Goal: Transaction & Acquisition: Purchase product/service

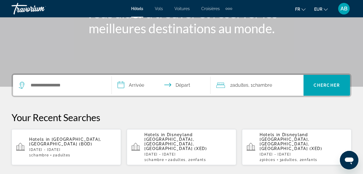
scroll to position [79, 0]
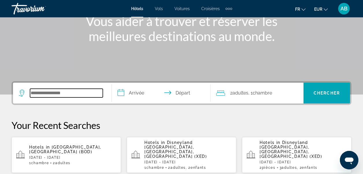
click at [63, 91] on input "Search widget" at bounding box center [66, 93] width 73 height 9
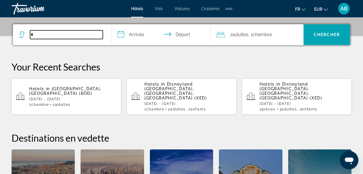
scroll to position [141, 0]
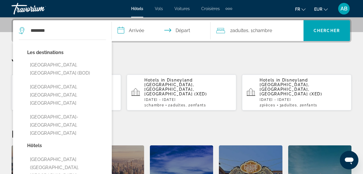
click at [63, 91] on button "[GEOGRAPHIC_DATA], [GEOGRAPHIC_DATA], [GEOGRAPHIC_DATA]" at bounding box center [66, 94] width 79 height 27
type input "**********"
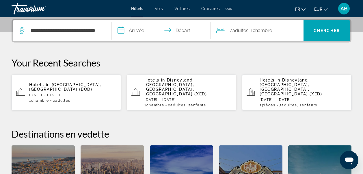
click at [141, 31] on input "**********" at bounding box center [162, 31] width 101 height 22
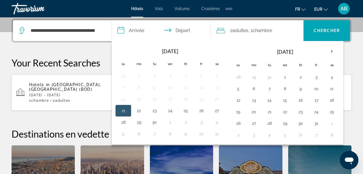
click at [200, 112] on button "26" at bounding box center [200, 110] width 9 height 8
click at [124, 122] on button "28" at bounding box center [123, 122] width 9 height 8
type input "**********"
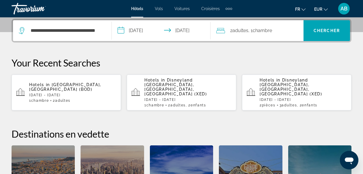
click at [320, 34] on span "Search widget" at bounding box center [326, 31] width 46 height 14
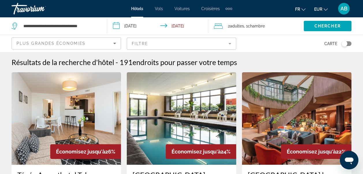
click at [228, 45] on mat-form-field "Filtre" at bounding box center [181, 43] width 109 height 12
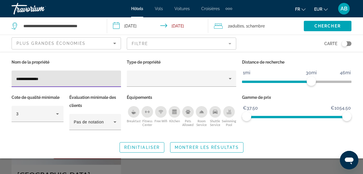
type input "**********"
click at [178, 149] on span "Search widget" at bounding box center [206, 147] width 73 height 14
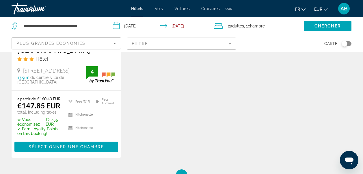
scroll to position [128, 0]
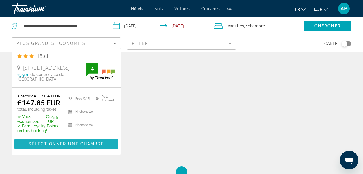
click at [63, 146] on span "Sélectionner une chambre" at bounding box center [66, 143] width 75 height 5
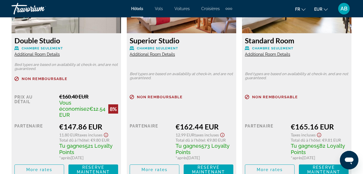
scroll to position [965, 0]
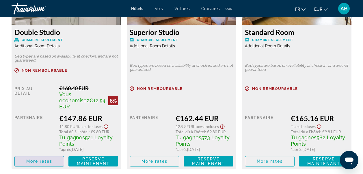
click at [51, 159] on span "More rates" at bounding box center [39, 161] width 26 height 5
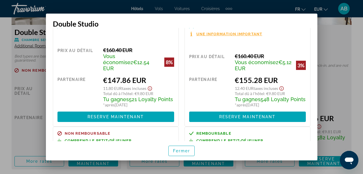
scroll to position [0, 0]
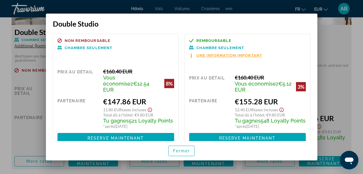
click at [326, 31] on div at bounding box center [181, 87] width 363 height 174
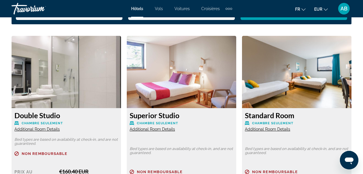
scroll to position [881, 0]
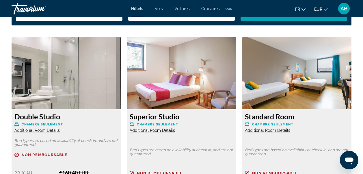
click at [55, 73] on img "Main content" at bounding box center [66, 73] width 109 height 72
click at [66, 92] on img "Main content" at bounding box center [66, 73] width 109 height 72
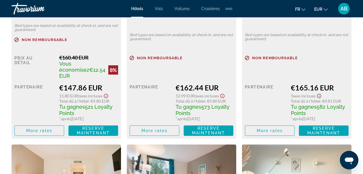
scroll to position [986, 0]
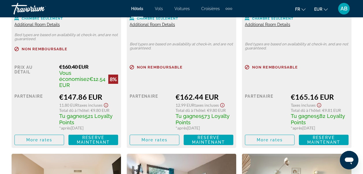
click at [100, 136] on span "Reserve maintenant" at bounding box center [93, 139] width 33 height 9
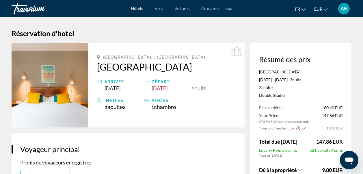
click at [30, 105] on img "Main content" at bounding box center [50, 85] width 77 height 84
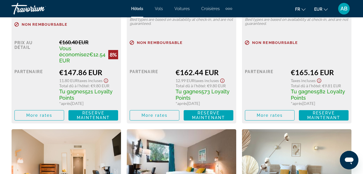
scroll to position [1015, 0]
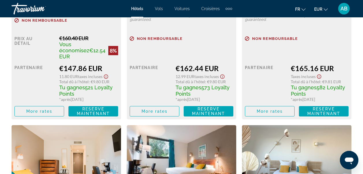
click at [322, 106] on span "Reserve maintenant" at bounding box center [323, 110] width 33 height 9
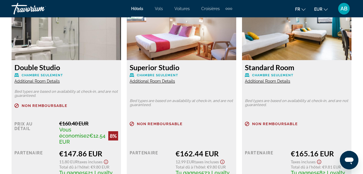
scroll to position [908, 0]
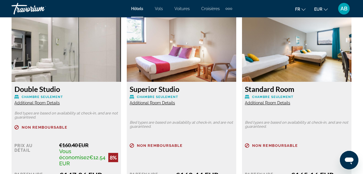
click at [55, 102] on span "Additional Room Details" at bounding box center [36, 102] width 45 height 5
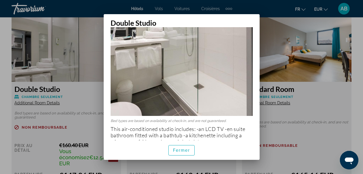
scroll to position [137, 0]
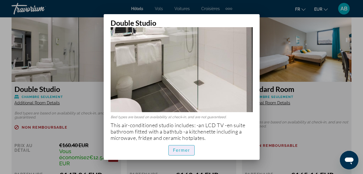
click at [187, 150] on span "Fermer" at bounding box center [181, 150] width 17 height 5
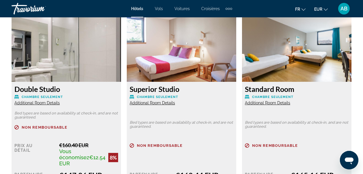
click at [274, 102] on span "Additional Room Details" at bounding box center [267, 102] width 45 height 5
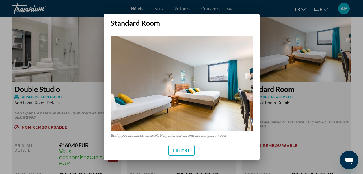
scroll to position [3, 0]
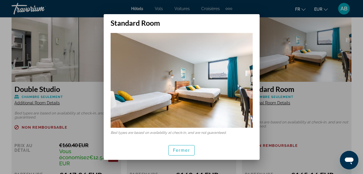
click at [184, 150] on span "Fermer" at bounding box center [181, 150] width 17 height 5
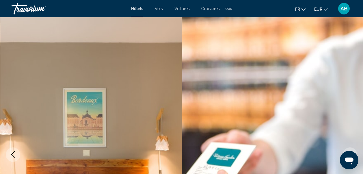
scroll to position [908, 0]
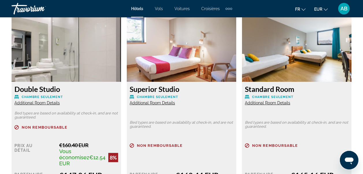
click at [54, 103] on span "Additional Room Details" at bounding box center [36, 102] width 45 height 5
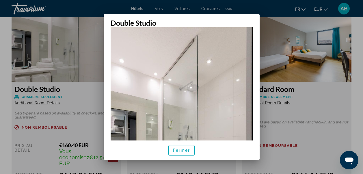
scroll to position [0, 0]
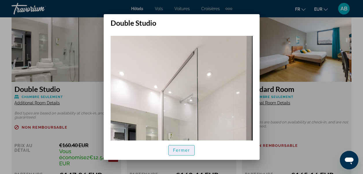
click at [189, 147] on span "button" at bounding box center [181, 150] width 26 height 14
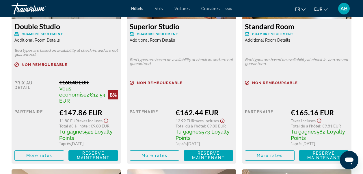
scroll to position [975, 0]
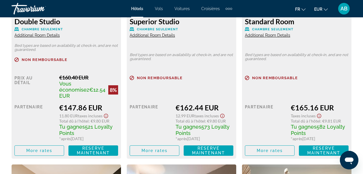
click at [85, 146] on span "Reserve maintenant" at bounding box center [93, 150] width 33 height 9
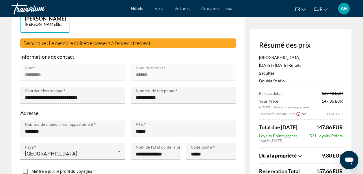
scroll to position [203, 0]
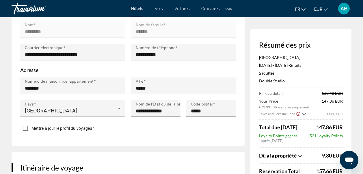
drag, startPoint x: 355, startPoint y: 84, endPoint x: 360, endPoint y: 66, distance: 18.8
copy p "transaction! Utilisez le curseur ci-dessous pour régler le nombre de"
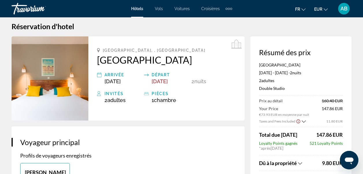
scroll to position [0, 0]
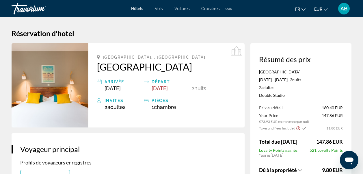
copy p "transaction! Utilisez le curseur ci-dessous pour régler le nombre de"
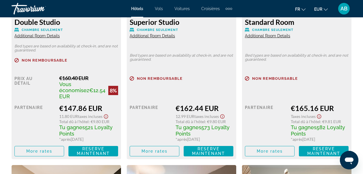
scroll to position [1004, 0]
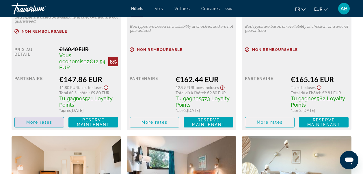
click at [48, 120] on span "More rates" at bounding box center [39, 122] width 26 height 5
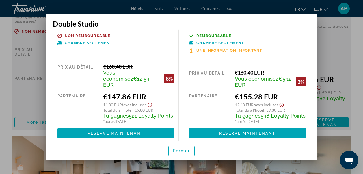
scroll to position [0, 0]
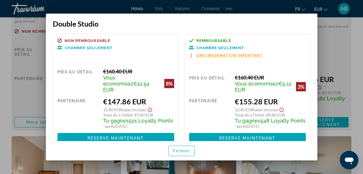
click at [238, 56] on span "Une information important" at bounding box center [229, 55] width 66 height 4
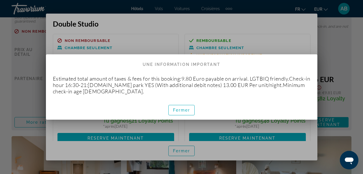
click at [184, 114] on span "button" at bounding box center [181, 110] width 26 height 14
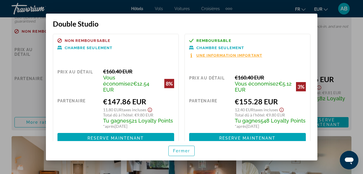
click at [248, 55] on span "Une information important" at bounding box center [229, 55] width 66 height 4
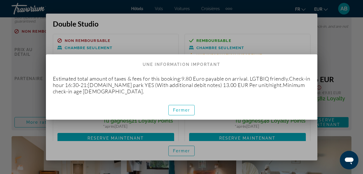
click at [189, 109] on span "Fermer" at bounding box center [181, 110] width 17 height 5
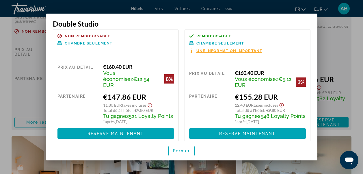
scroll to position [8, 0]
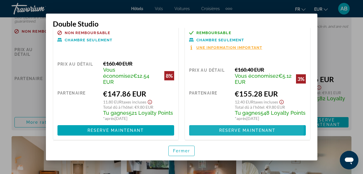
click at [242, 131] on span "Reserve maintenant" at bounding box center [247, 130] width 57 height 5
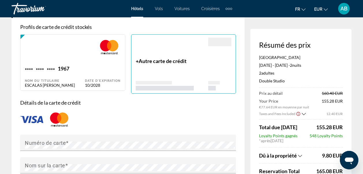
scroll to position [415, 0]
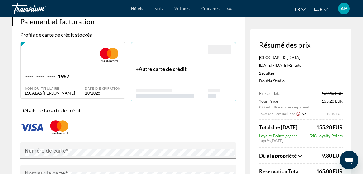
click at [88, 91] on div "Date d'expiration 10/2028" at bounding box center [103, 84] width 36 height 22
type input "********"
type input "******"
type input "**********"
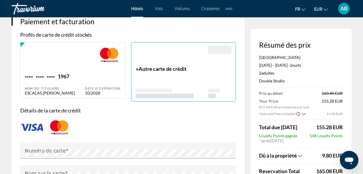
type input "*****"
type input "*********"
type input "*****"
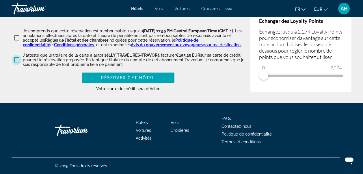
scroll to position [879, 0]
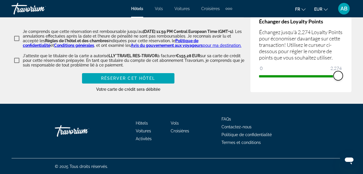
drag, startPoint x: 264, startPoint y: 90, endPoint x: 351, endPoint y: 98, distance: 86.9
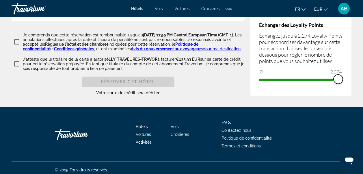
scroll to position [894, 0]
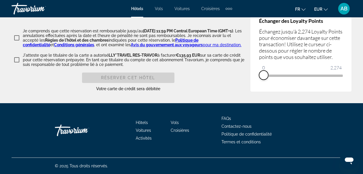
drag, startPoint x: 338, startPoint y: 74, endPoint x: 234, endPoint y: 72, distance: 103.9
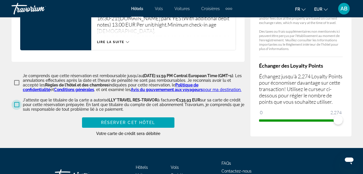
scroll to position [856, 0]
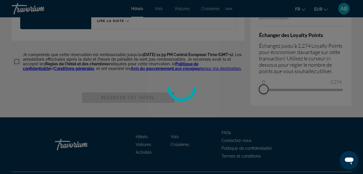
drag, startPoint x: 340, startPoint y: 115, endPoint x: 258, endPoint y: 109, distance: 82.4
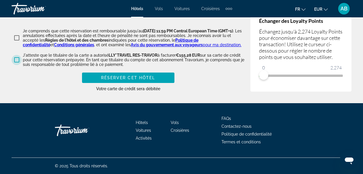
scroll to position [894, 0]
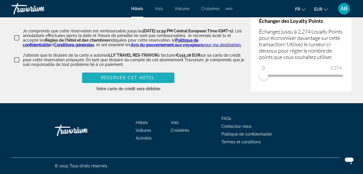
click at [149, 80] on span "Réserver cet hôtel" at bounding box center [128, 77] width 54 height 5
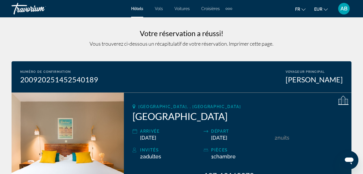
click at [138, 10] on span "Hôtels" at bounding box center [137, 8] width 12 height 5
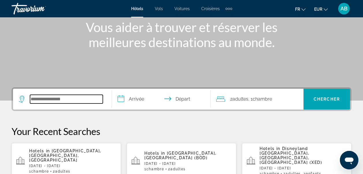
click at [57, 101] on input "Search widget" at bounding box center [66, 99] width 73 height 9
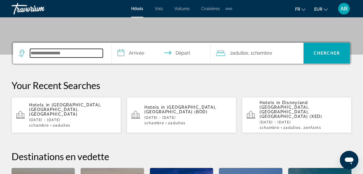
scroll to position [141, 0]
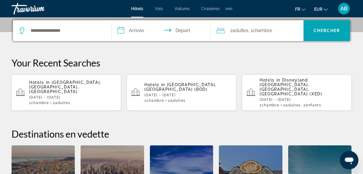
click at [60, 95] on p "[DATE] - [DATE]" at bounding box center [72, 97] width 87 height 4
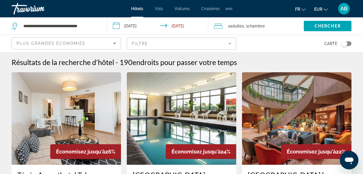
click at [227, 46] on mat-form-field "Filtre" at bounding box center [181, 43] width 109 height 12
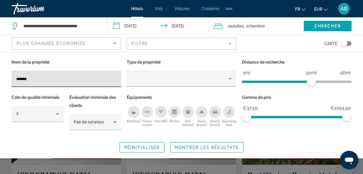
type input "********"
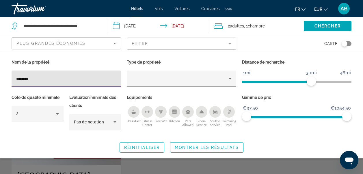
click at [207, 146] on span "Montrer les résultats" at bounding box center [206, 147] width 64 height 5
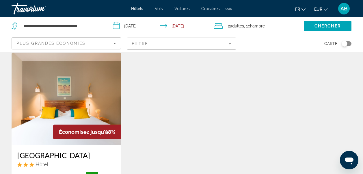
scroll to position [20, 0]
click at [103, 105] on img "Main content" at bounding box center [66, 98] width 109 height 92
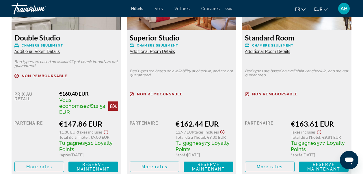
scroll to position [959, 0]
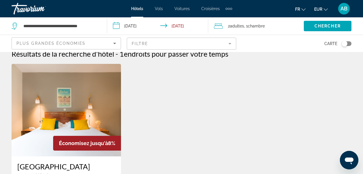
scroll to position [8, 0]
click at [344, 10] on span "AB" at bounding box center [343, 9] width 7 height 6
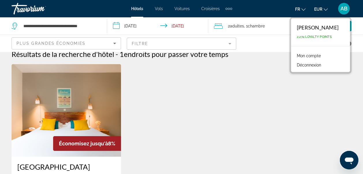
click at [318, 66] on button "Déconnexion" at bounding box center [309, 64] width 30 height 7
